Goal: Transaction & Acquisition: Purchase product/service

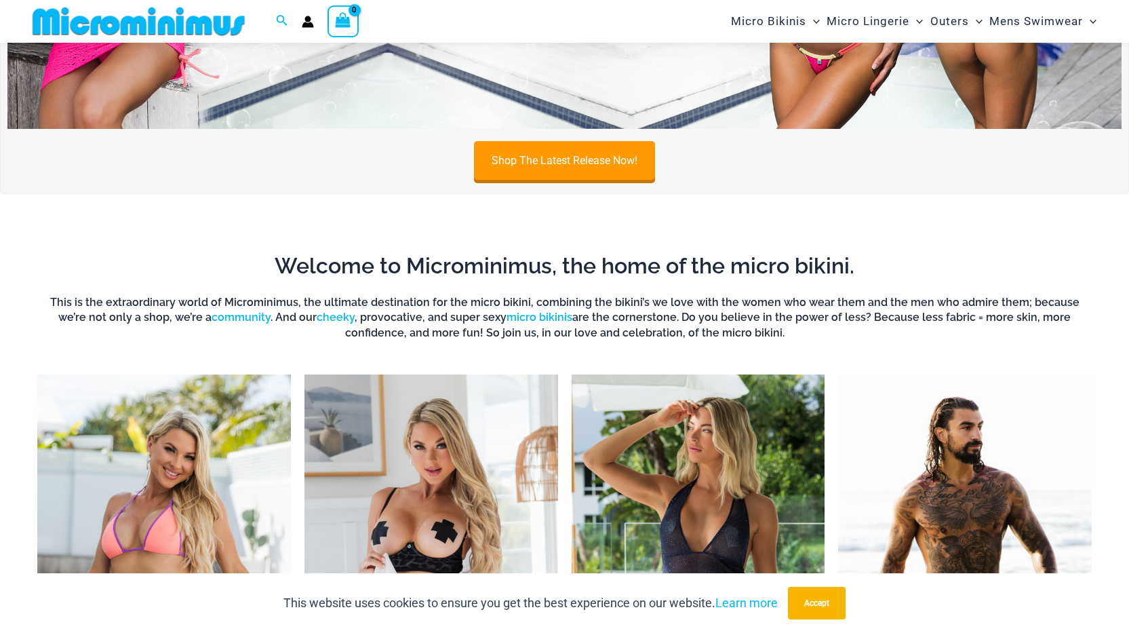
scroll to position [463, 0]
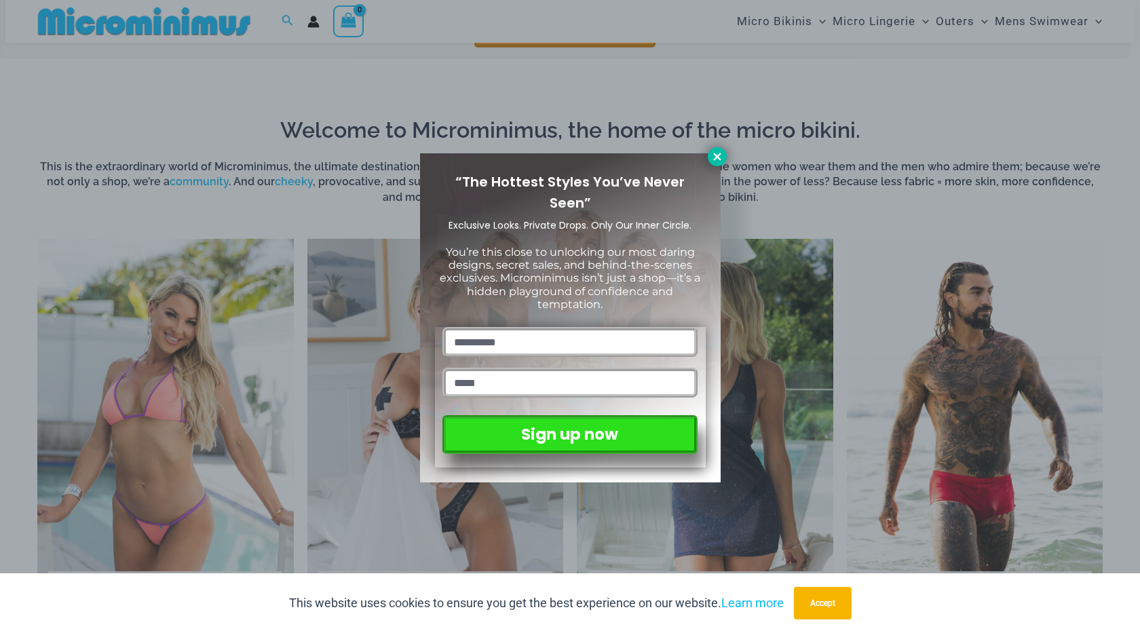
click at [716, 154] on icon at bounding box center [717, 157] width 12 height 12
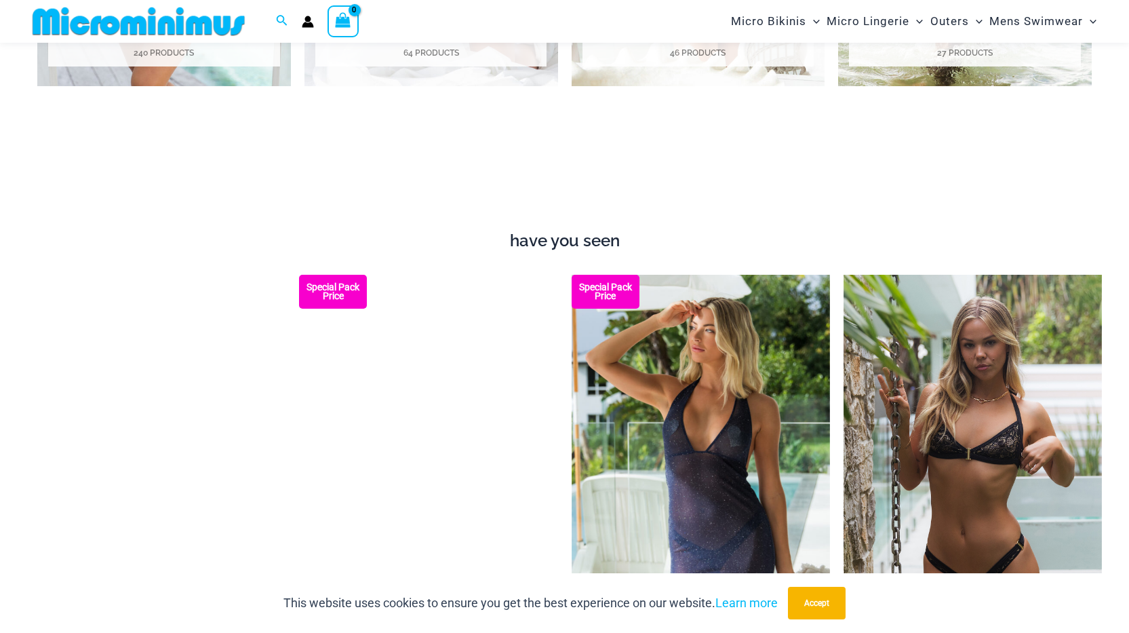
scroll to position [734, 0]
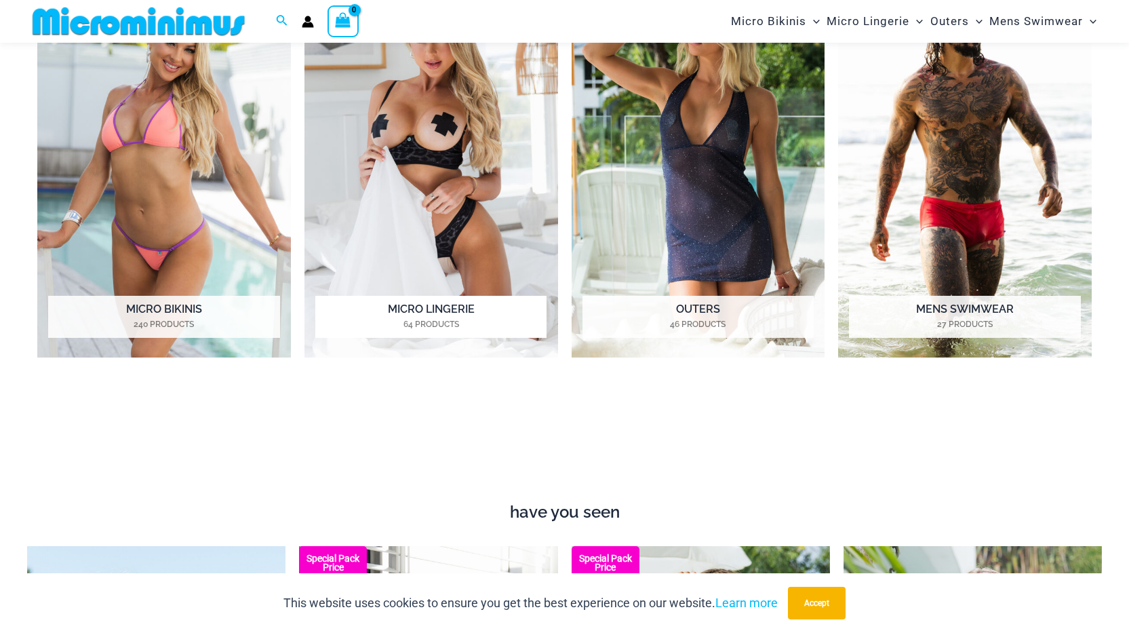
click at [425, 150] on img "Visit product category Micro Lingerie" at bounding box center [432, 162] width 254 height 390
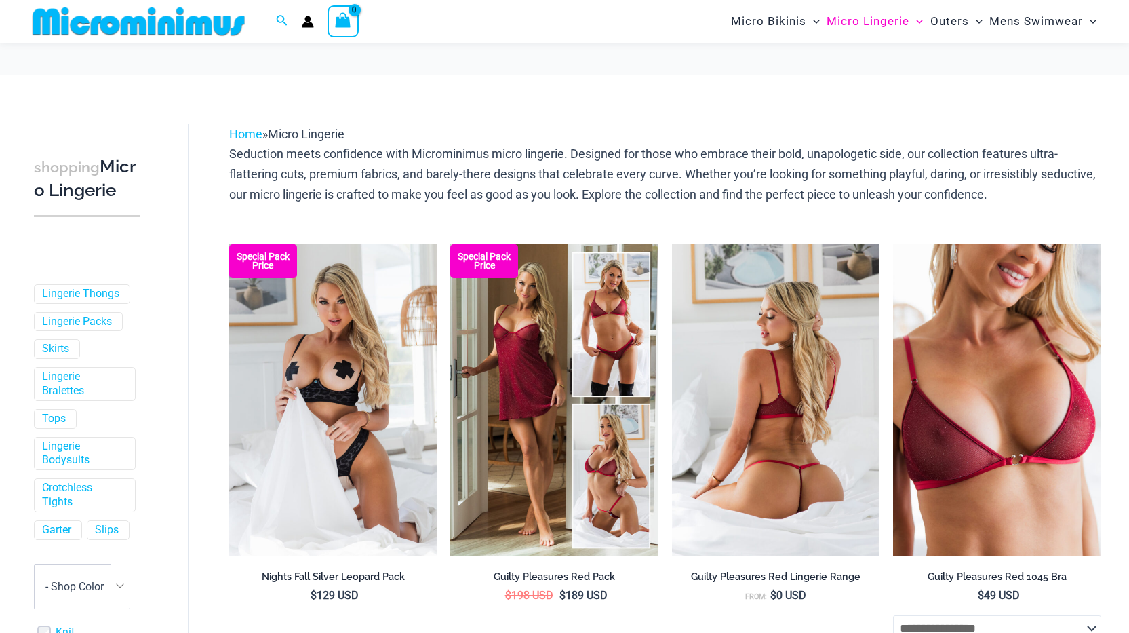
scroll to position [136, 0]
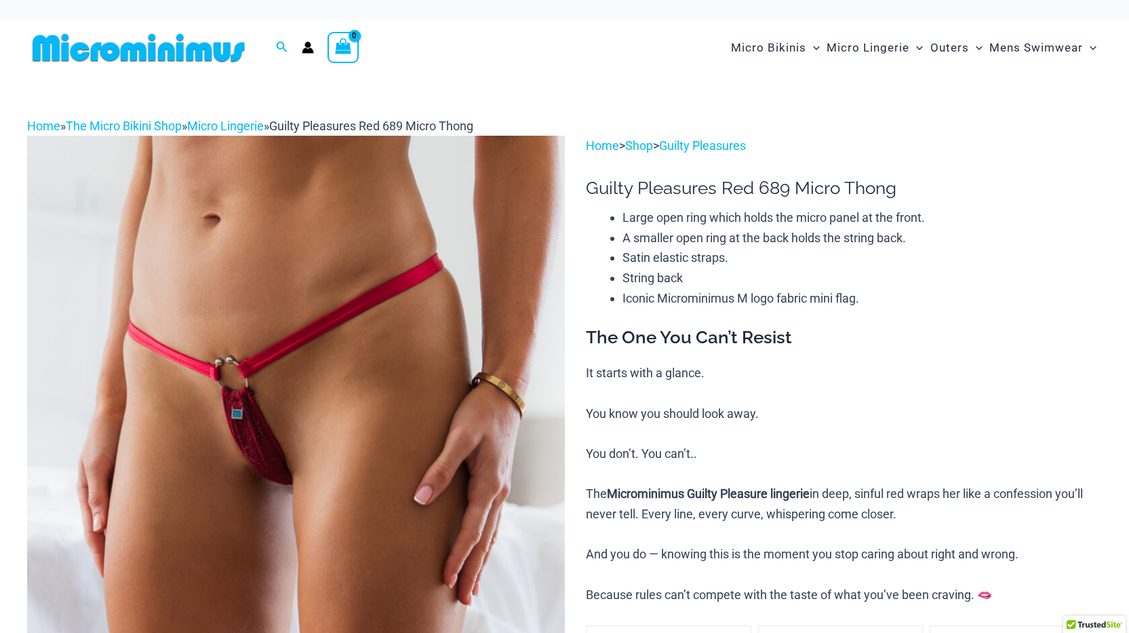
scroll to position [136, 0]
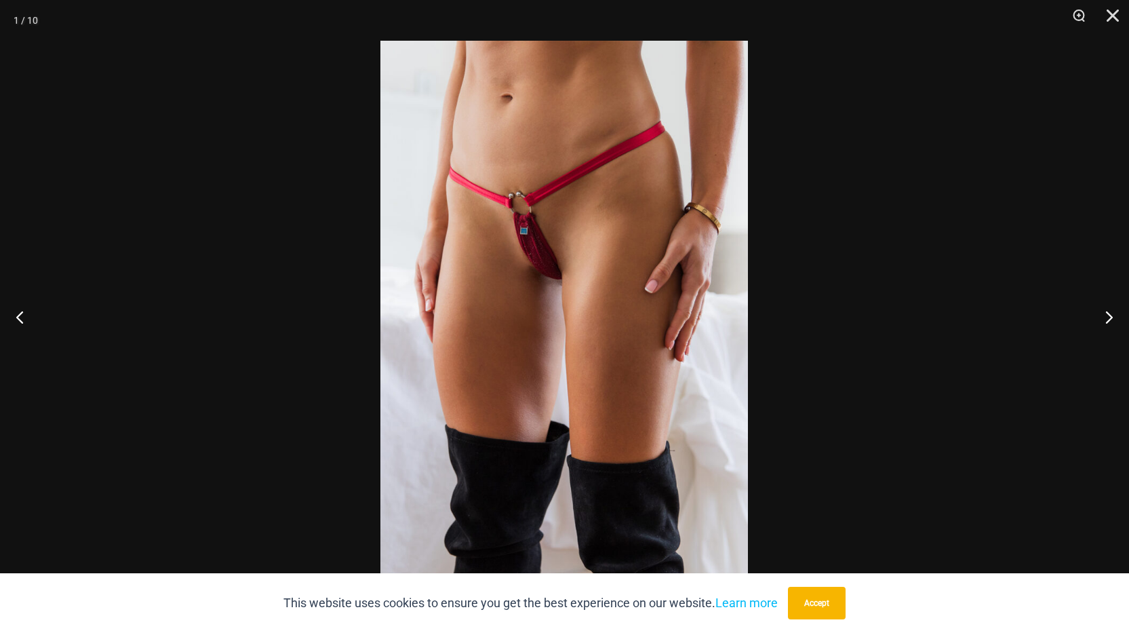
click at [559, 321] on img at bounding box center [565, 317] width 368 height 552
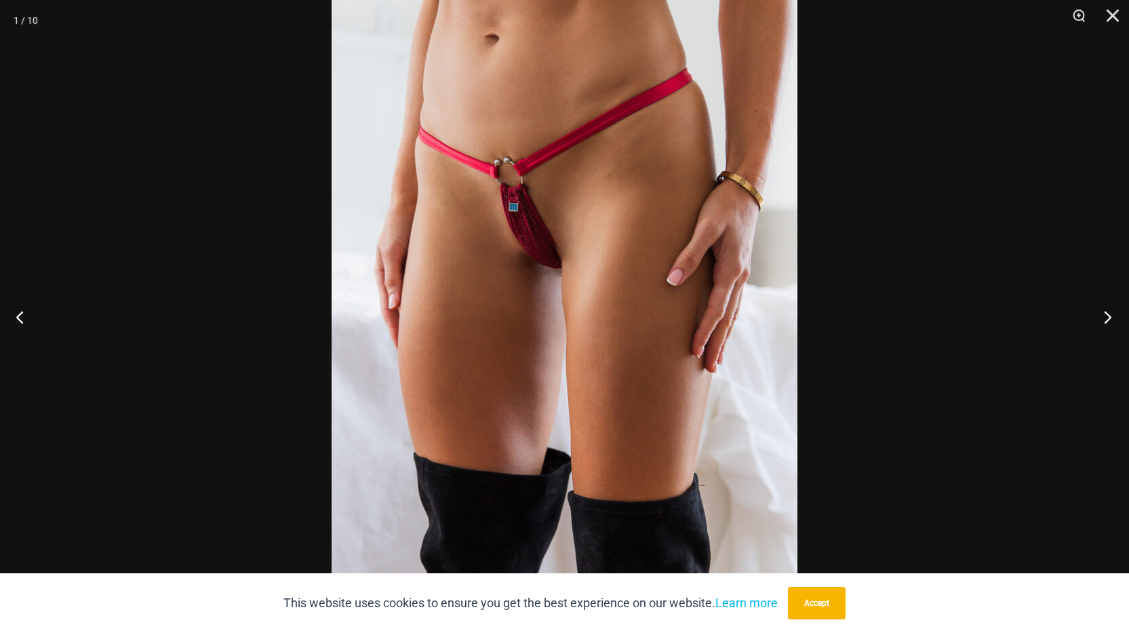
click at [1106, 311] on button "Next" at bounding box center [1104, 317] width 51 height 68
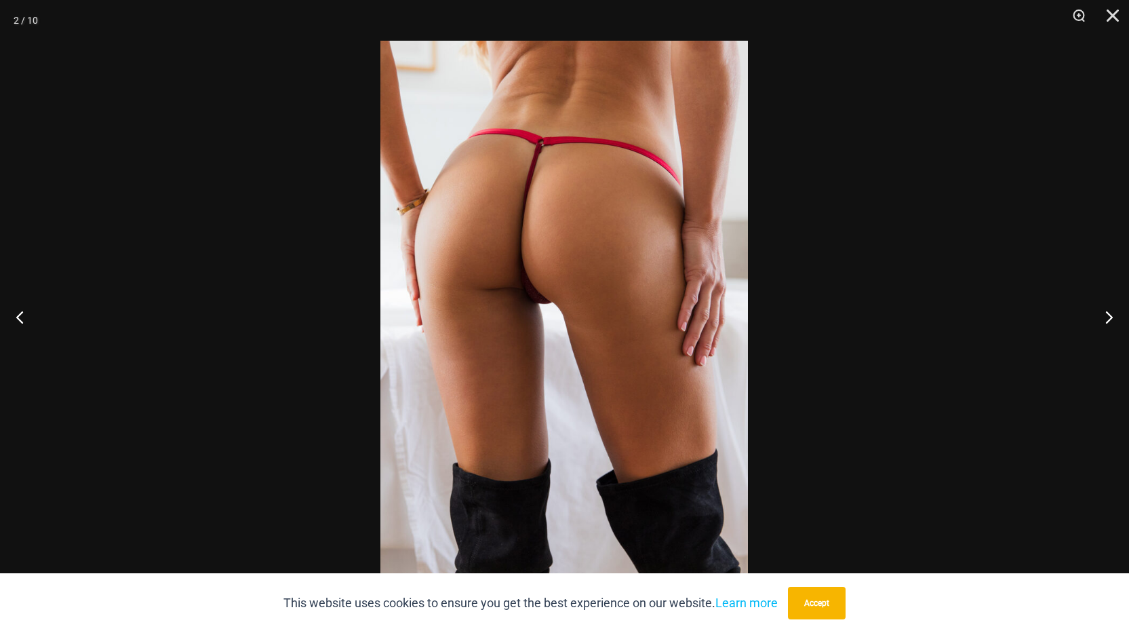
click at [522, 323] on img at bounding box center [565, 317] width 368 height 552
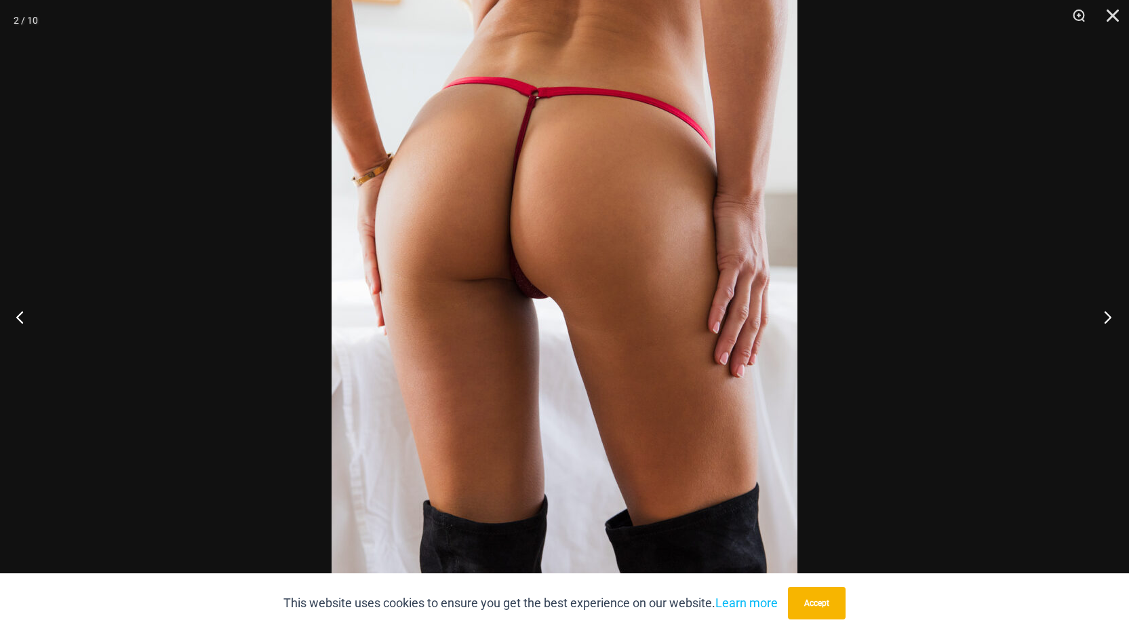
click at [1107, 316] on button "Next" at bounding box center [1104, 317] width 51 height 68
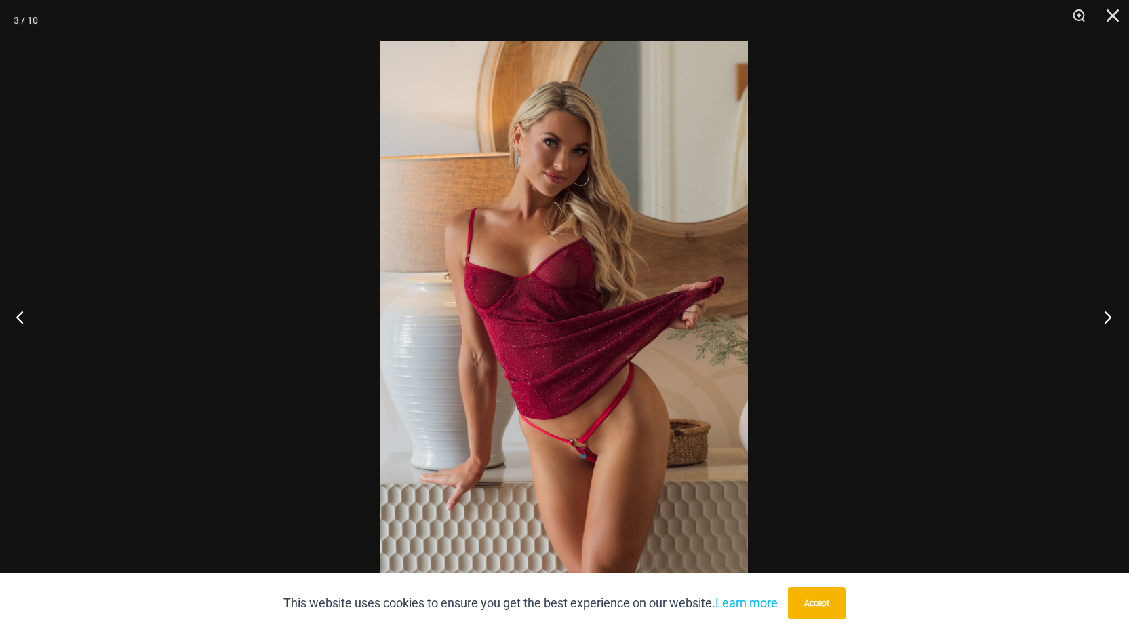
click at [1107, 315] on button "Next" at bounding box center [1104, 317] width 51 height 68
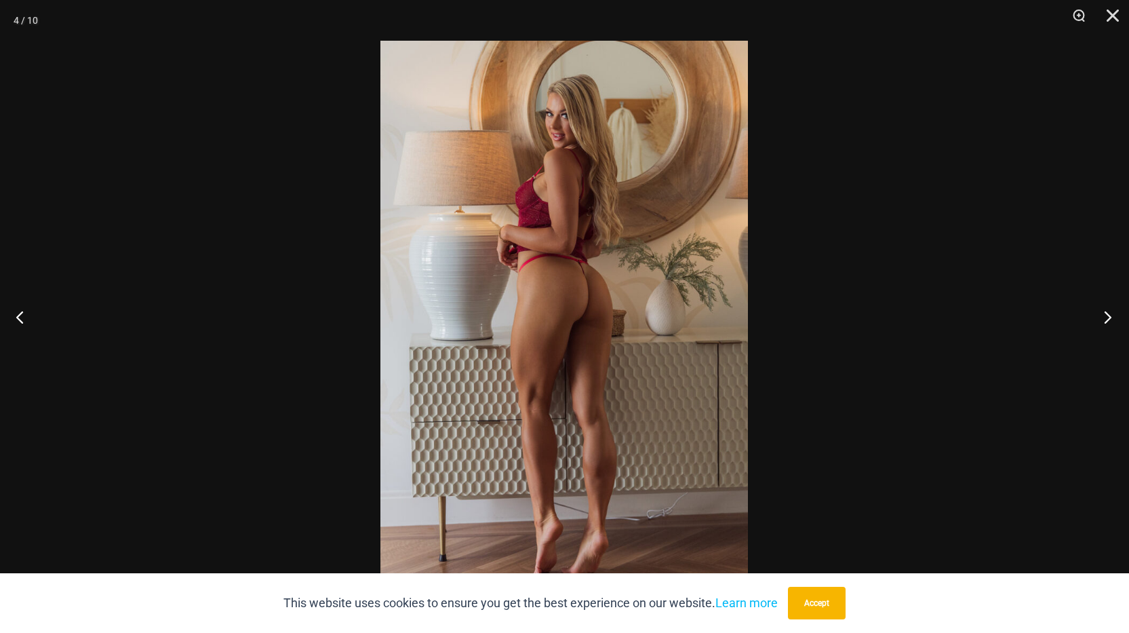
click at [1107, 315] on button "Next" at bounding box center [1104, 317] width 51 height 68
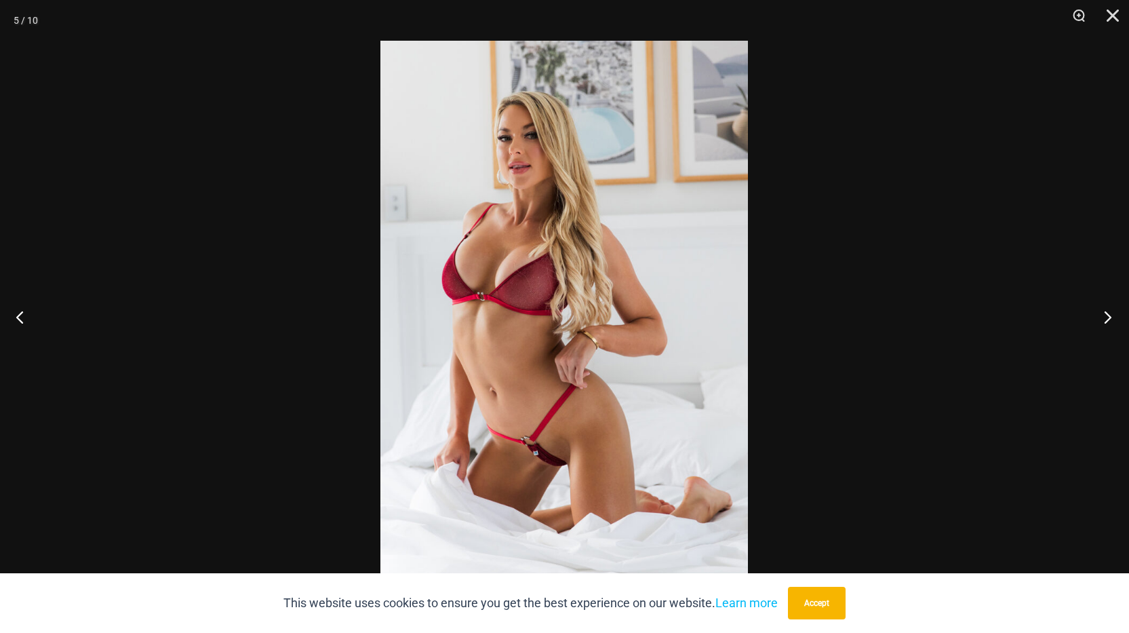
click at [1107, 315] on button "Next" at bounding box center [1104, 317] width 51 height 68
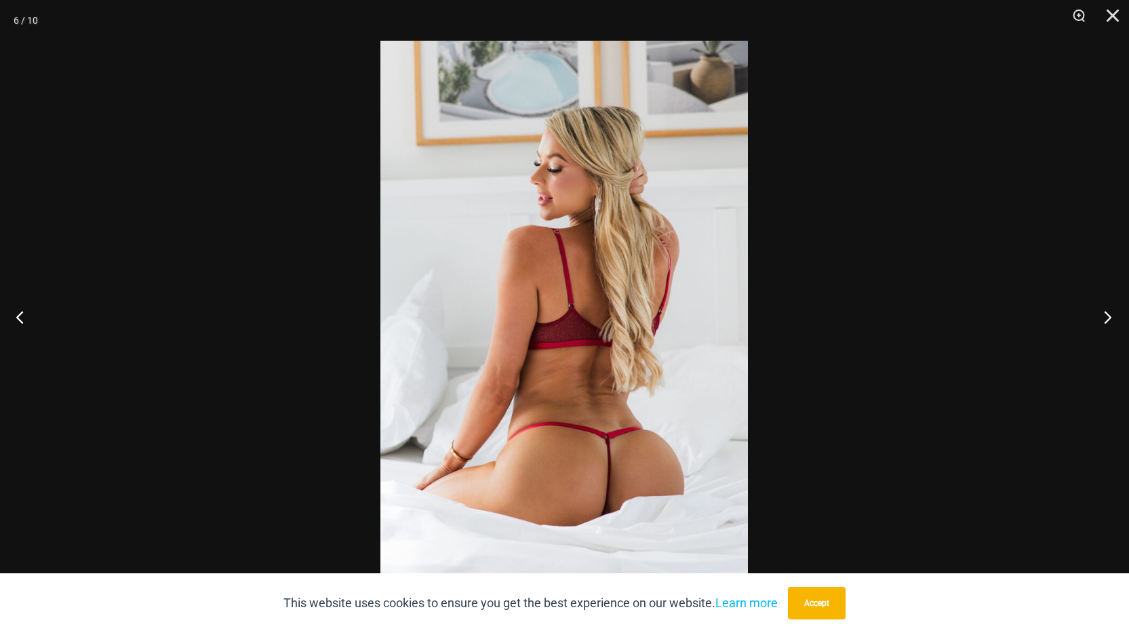
click at [1107, 315] on button "Next" at bounding box center [1104, 317] width 51 height 68
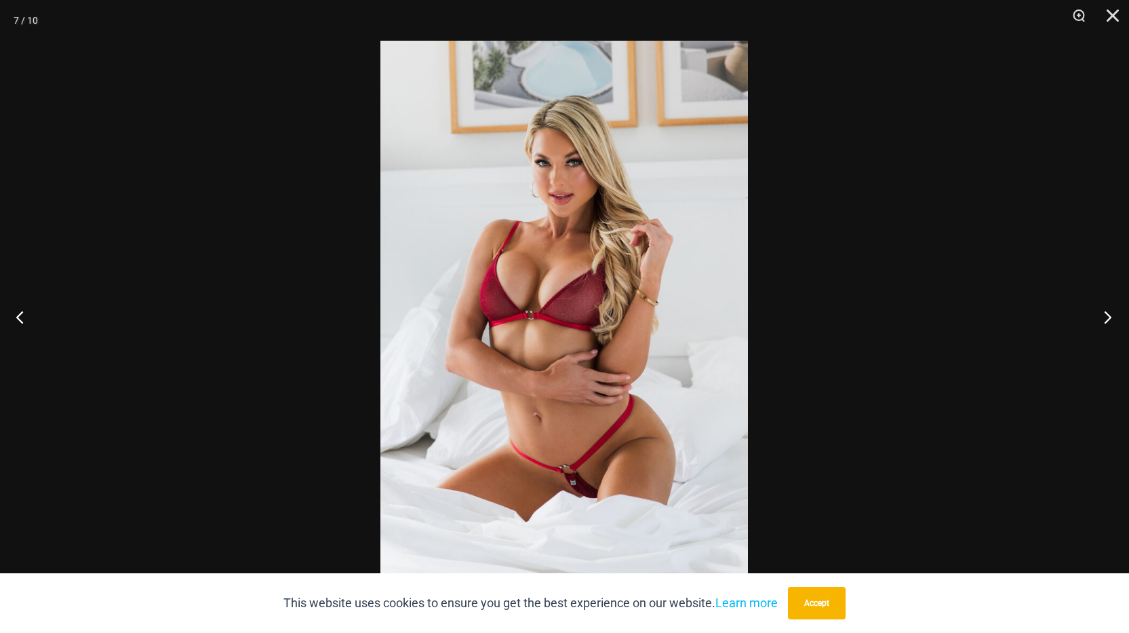
click at [1107, 315] on button "Next" at bounding box center [1104, 317] width 51 height 68
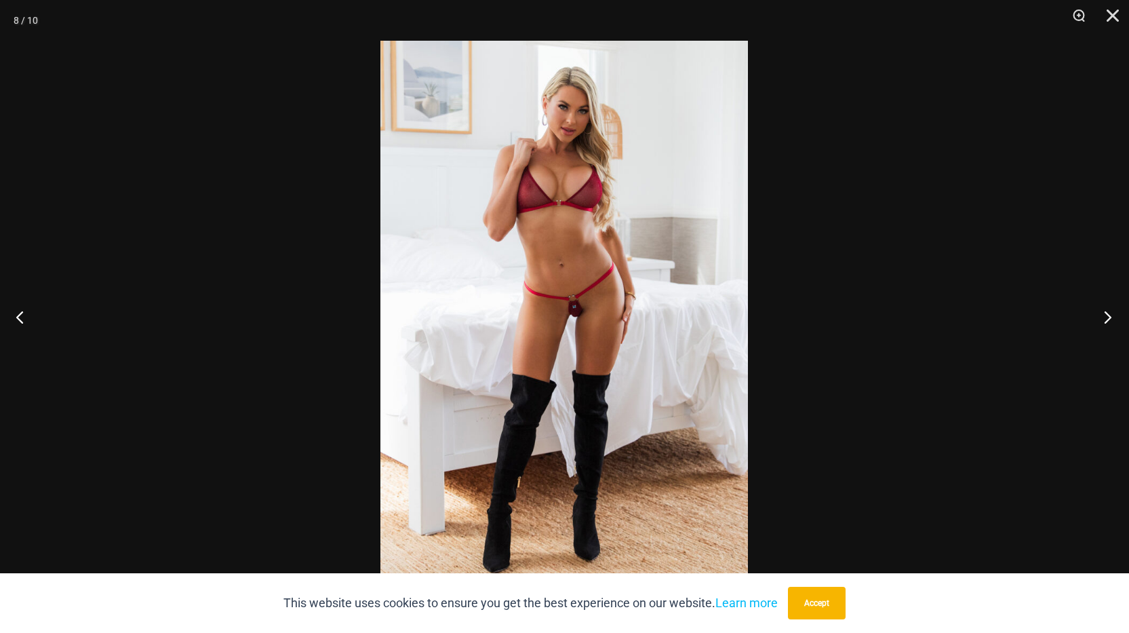
click at [1107, 315] on button "Next" at bounding box center [1104, 317] width 51 height 68
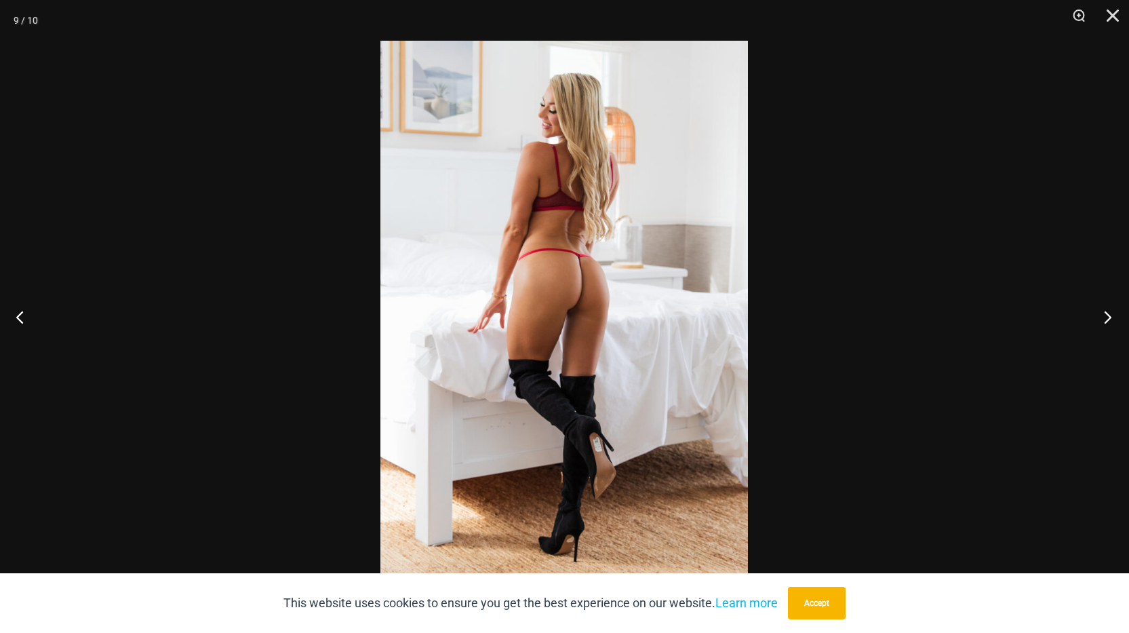
click at [1107, 315] on button "Next" at bounding box center [1104, 317] width 51 height 68
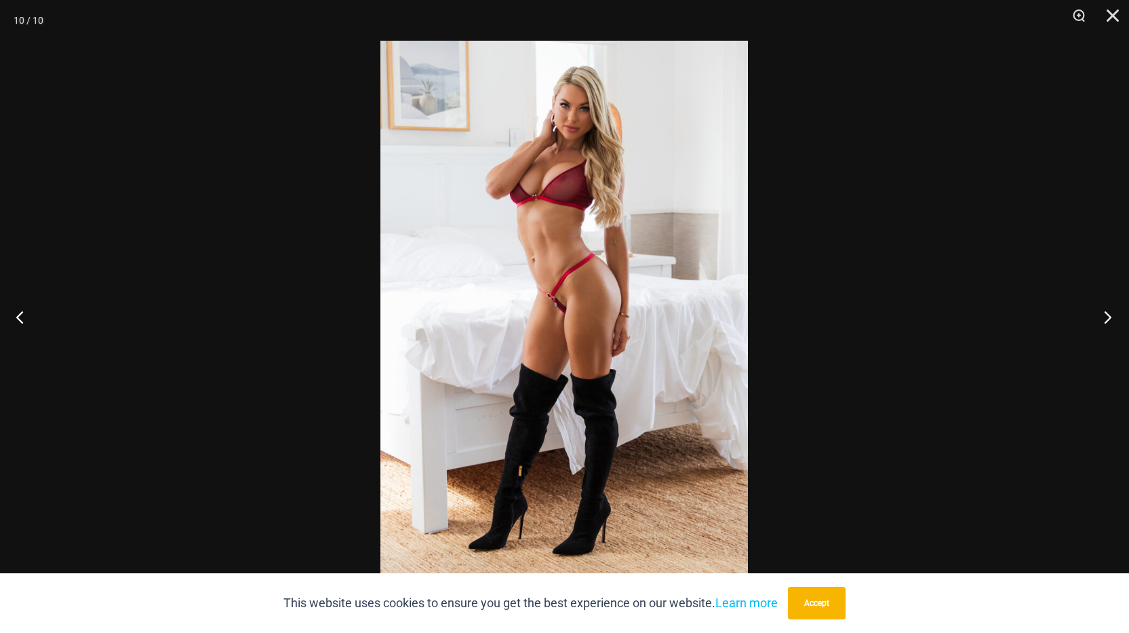
click at [1107, 315] on button "Next" at bounding box center [1104, 317] width 51 height 68
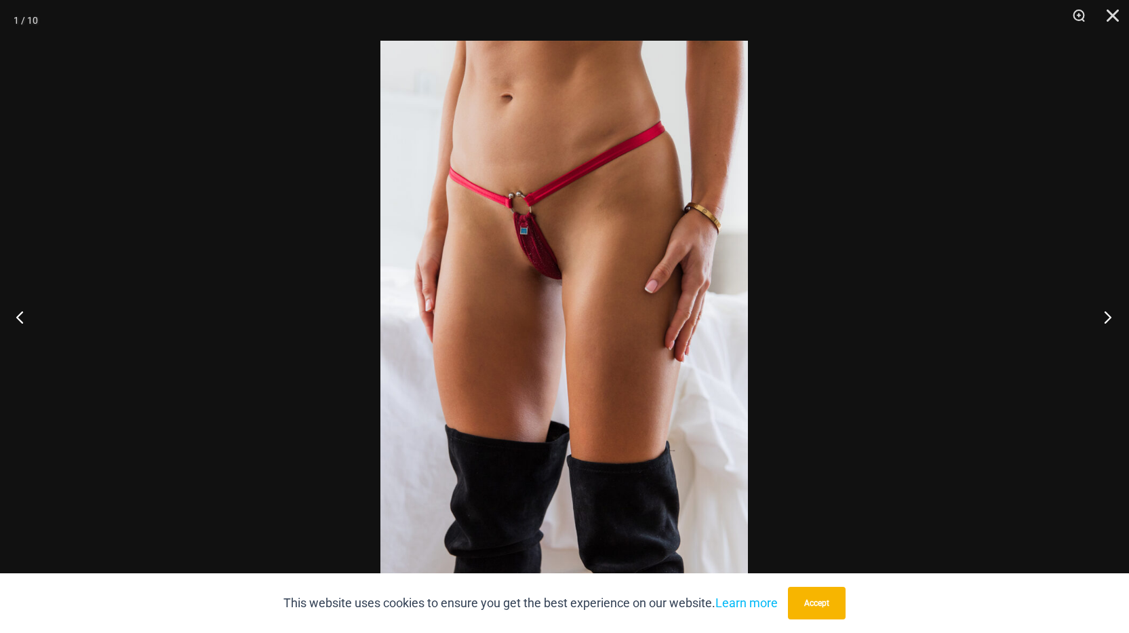
click at [1107, 315] on button "Next" at bounding box center [1104, 317] width 51 height 68
